Goal: Information Seeking & Learning: Compare options

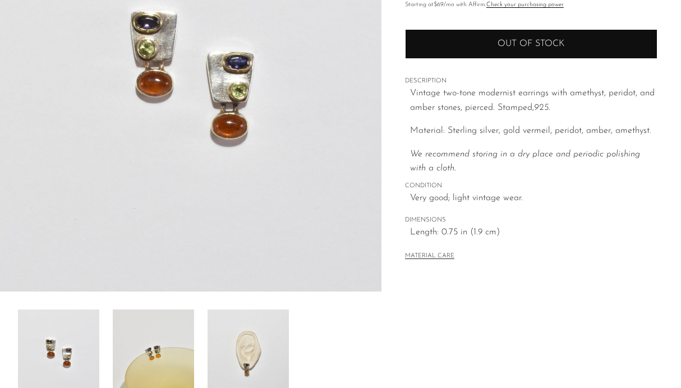
scroll to position [342, 0]
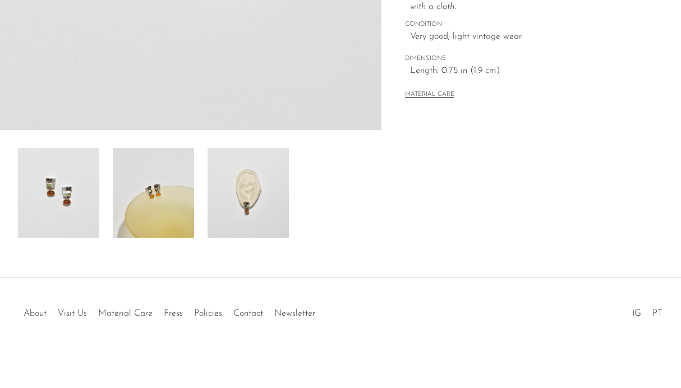
click at [167, 188] on img at bounding box center [153, 193] width 81 height 90
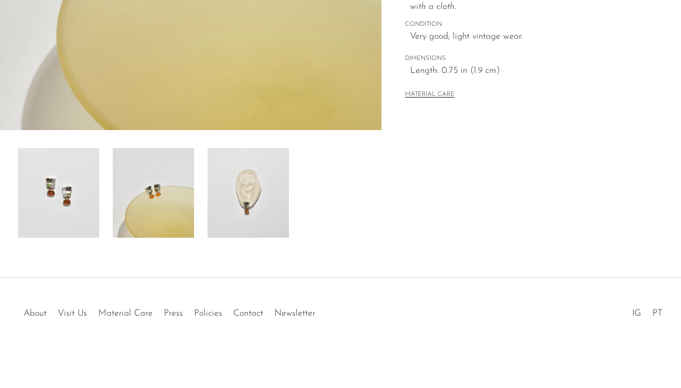
click at [93, 196] on img at bounding box center [58, 193] width 81 height 90
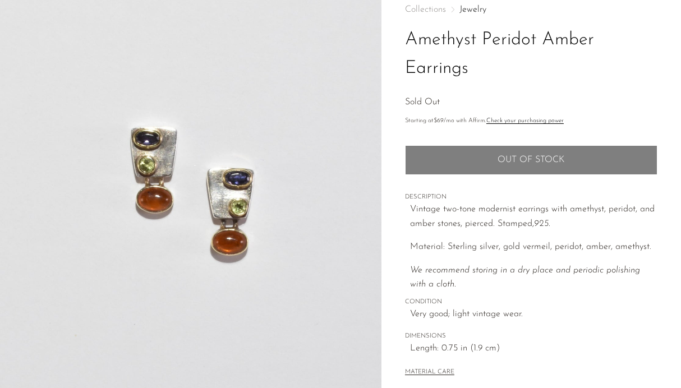
scroll to position [0, 0]
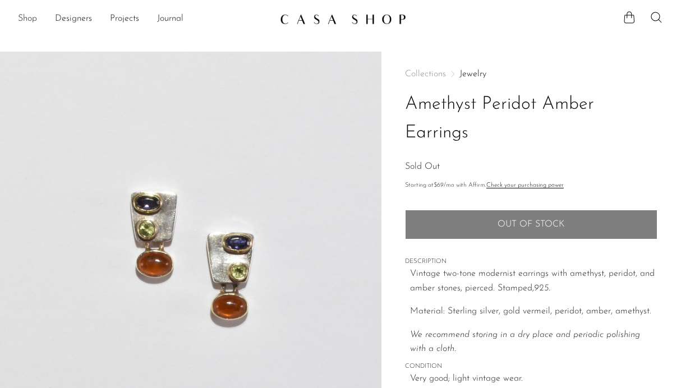
click at [32, 21] on link "Shop" at bounding box center [27, 19] width 19 height 15
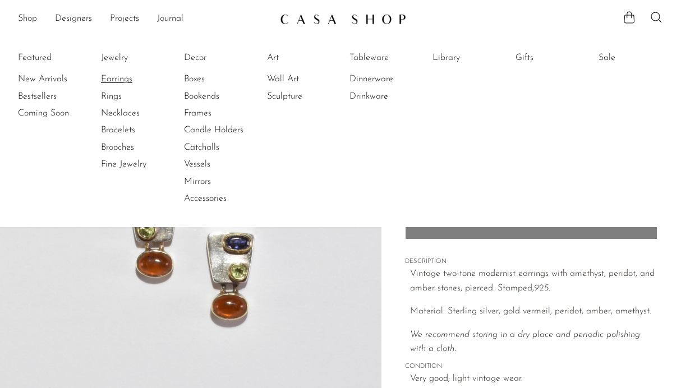
click at [115, 77] on link "Earrings" at bounding box center [143, 79] width 84 height 12
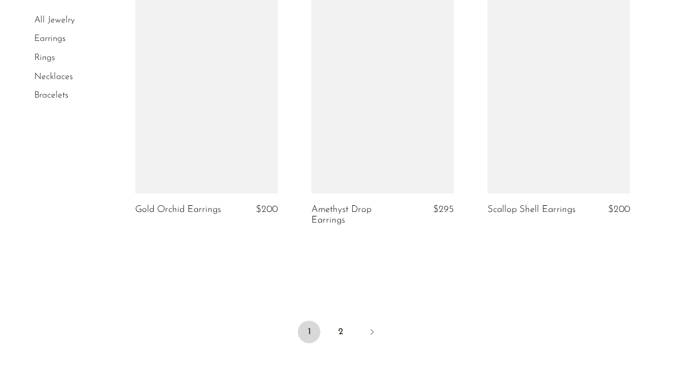
scroll to position [2954, 0]
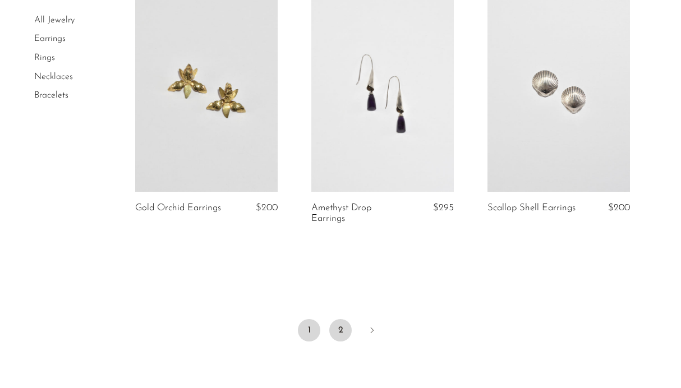
click at [338, 329] on link "2" at bounding box center [340, 330] width 22 height 22
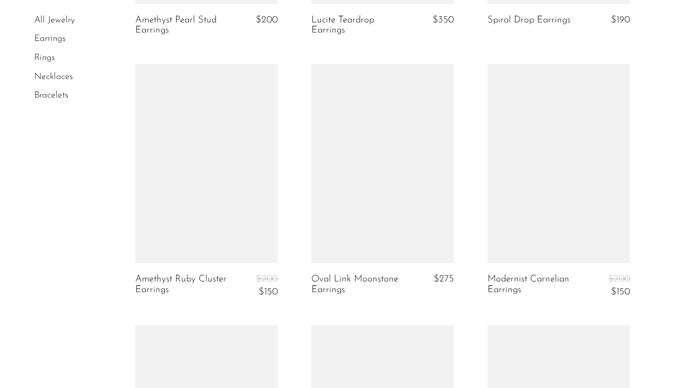
scroll to position [1245, 0]
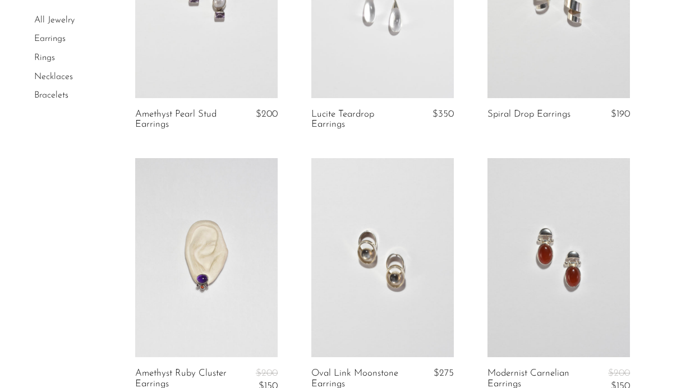
click at [565, 230] on link at bounding box center [558, 258] width 142 height 200
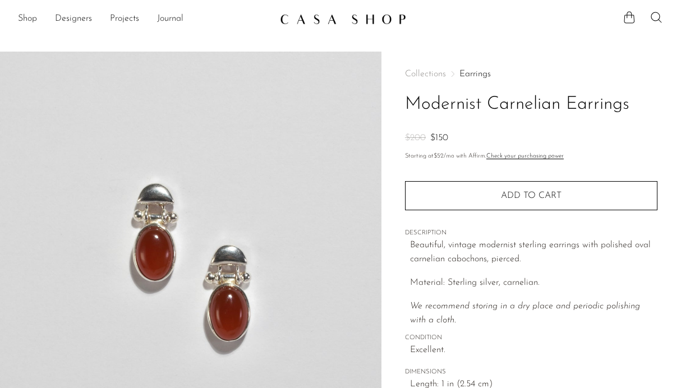
click at [317, 11] on link at bounding box center [340, 19] width 121 height 20
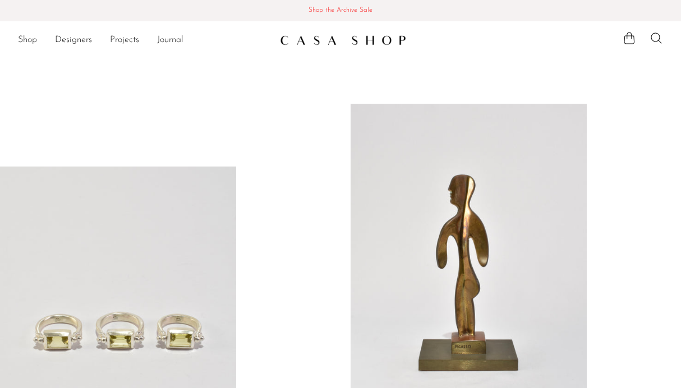
click at [26, 46] on link "Shop" at bounding box center [27, 40] width 19 height 15
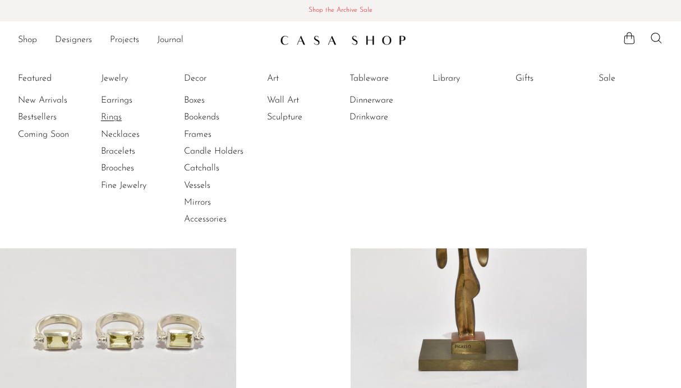
click at [117, 119] on link "Rings" at bounding box center [143, 117] width 84 height 12
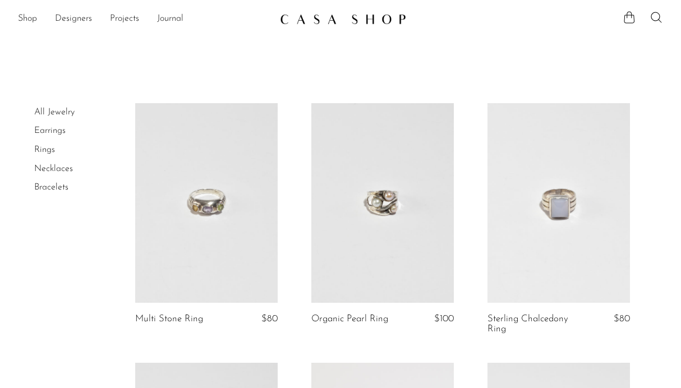
click at [54, 168] on link "Necklaces" at bounding box center [53, 168] width 39 height 9
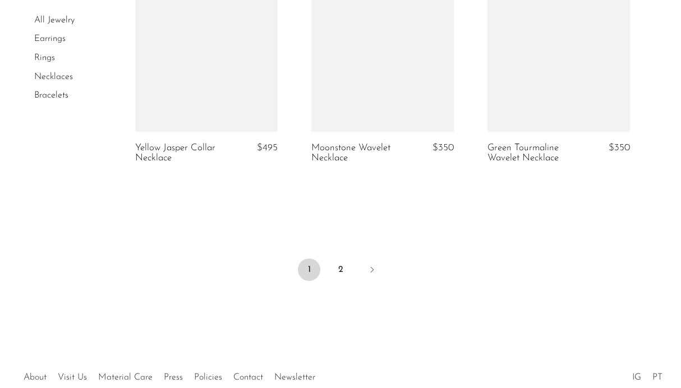
scroll to position [2840, 0]
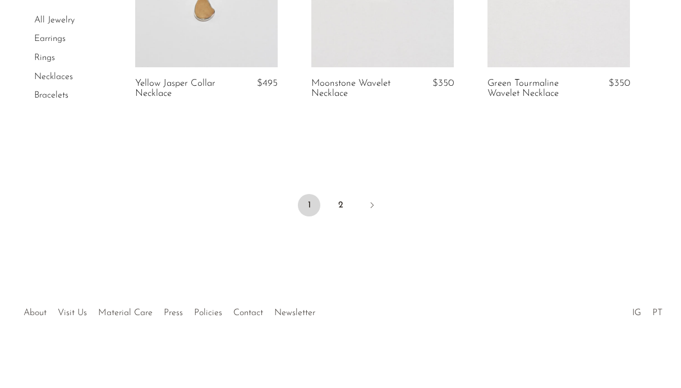
click at [346, 193] on ul "1 2" at bounding box center [340, 207] width 681 height 34
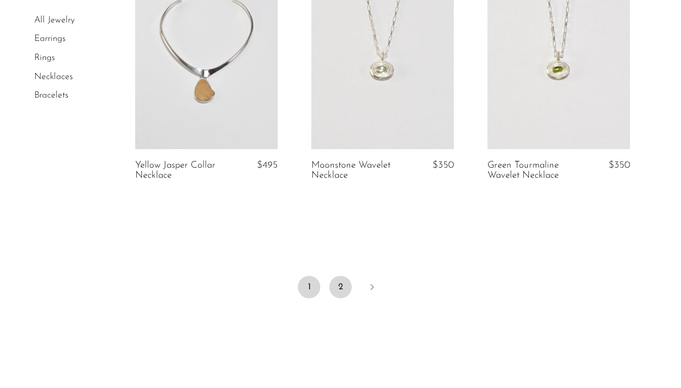
scroll to position [2751, 0]
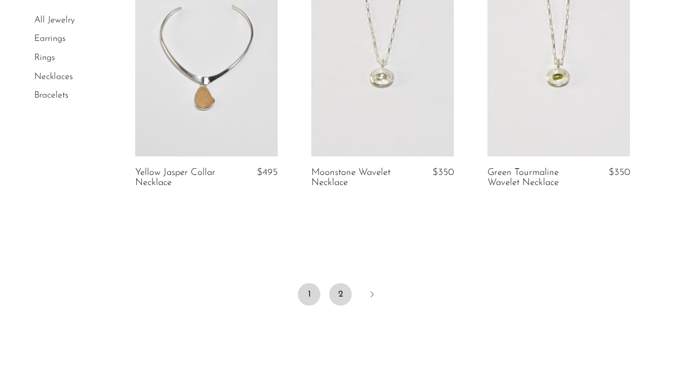
drag, startPoint x: 353, startPoint y: 306, endPoint x: 343, endPoint y: 294, distance: 15.9
click at [343, 294] on ul "1 2" at bounding box center [340, 296] width 681 height 34
click at [343, 293] on link "2" at bounding box center [340, 294] width 22 height 22
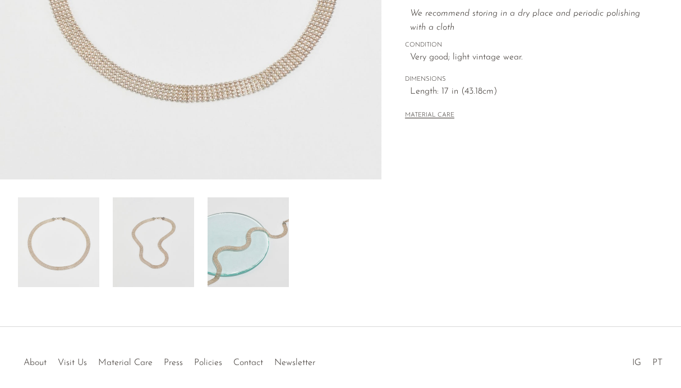
scroll to position [294, 0]
click at [278, 230] on img at bounding box center [247, 241] width 81 height 90
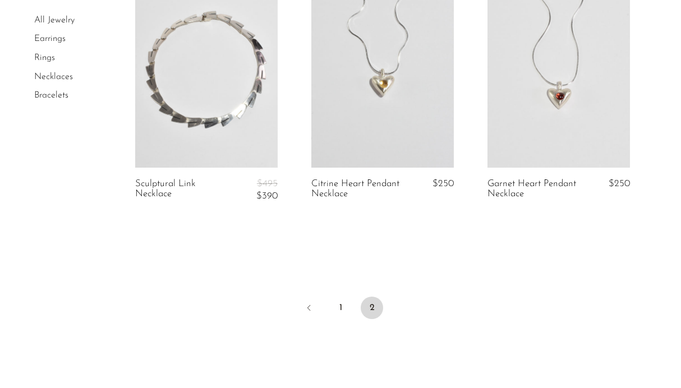
scroll to position [665, 0]
